Goal: Browse casually: Explore the website without a specific task or goal

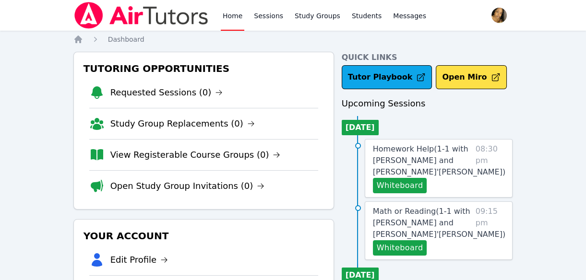
click at [18, 0] on nav "Home Sessions Study Groups Students Messages Open user menu Lee'Tayna Hostick O…" at bounding box center [293, 15] width 586 height 31
